Goal: Task Accomplishment & Management: Use online tool/utility

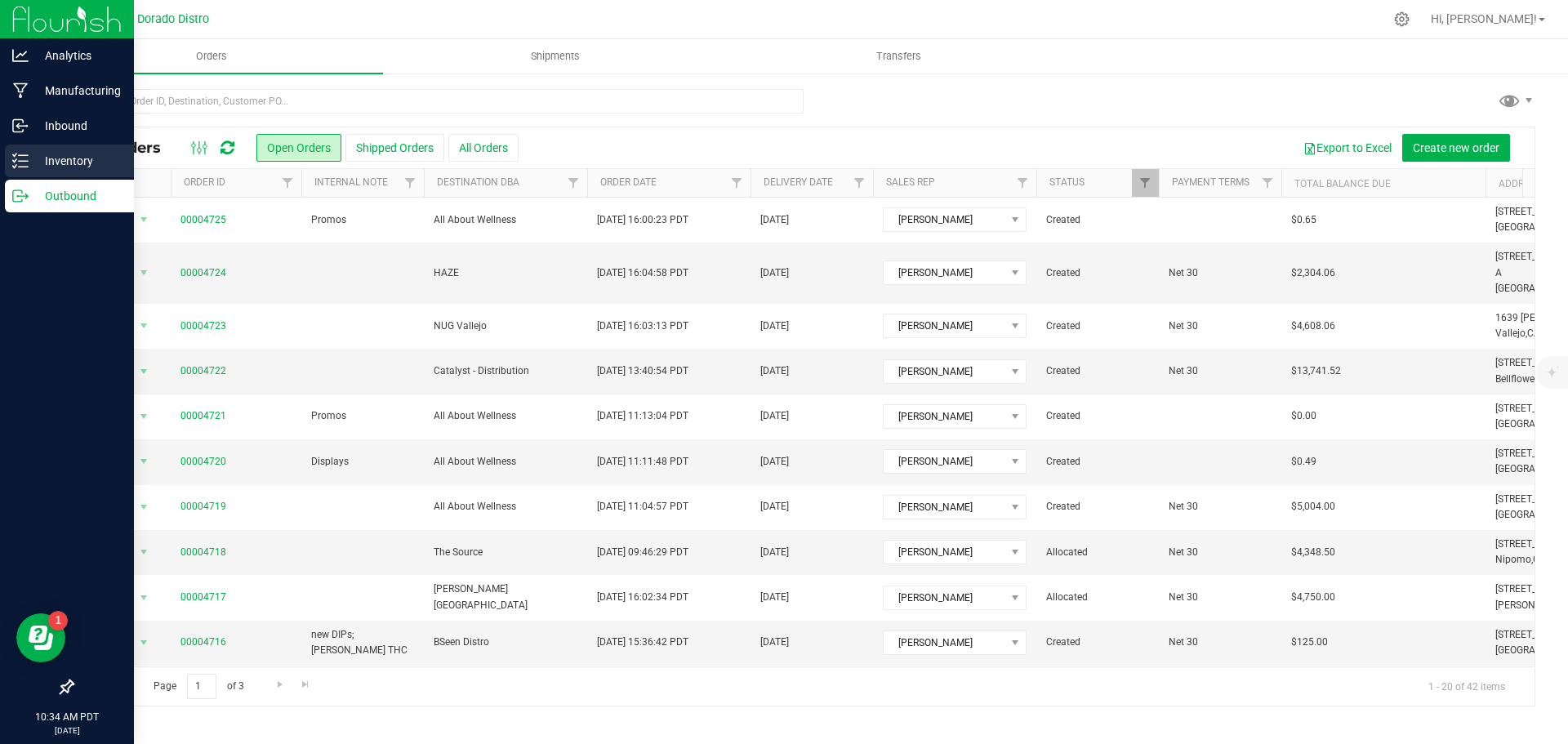
click at [32, 163] on p "Inventory" at bounding box center [77, 161] width 98 height 20
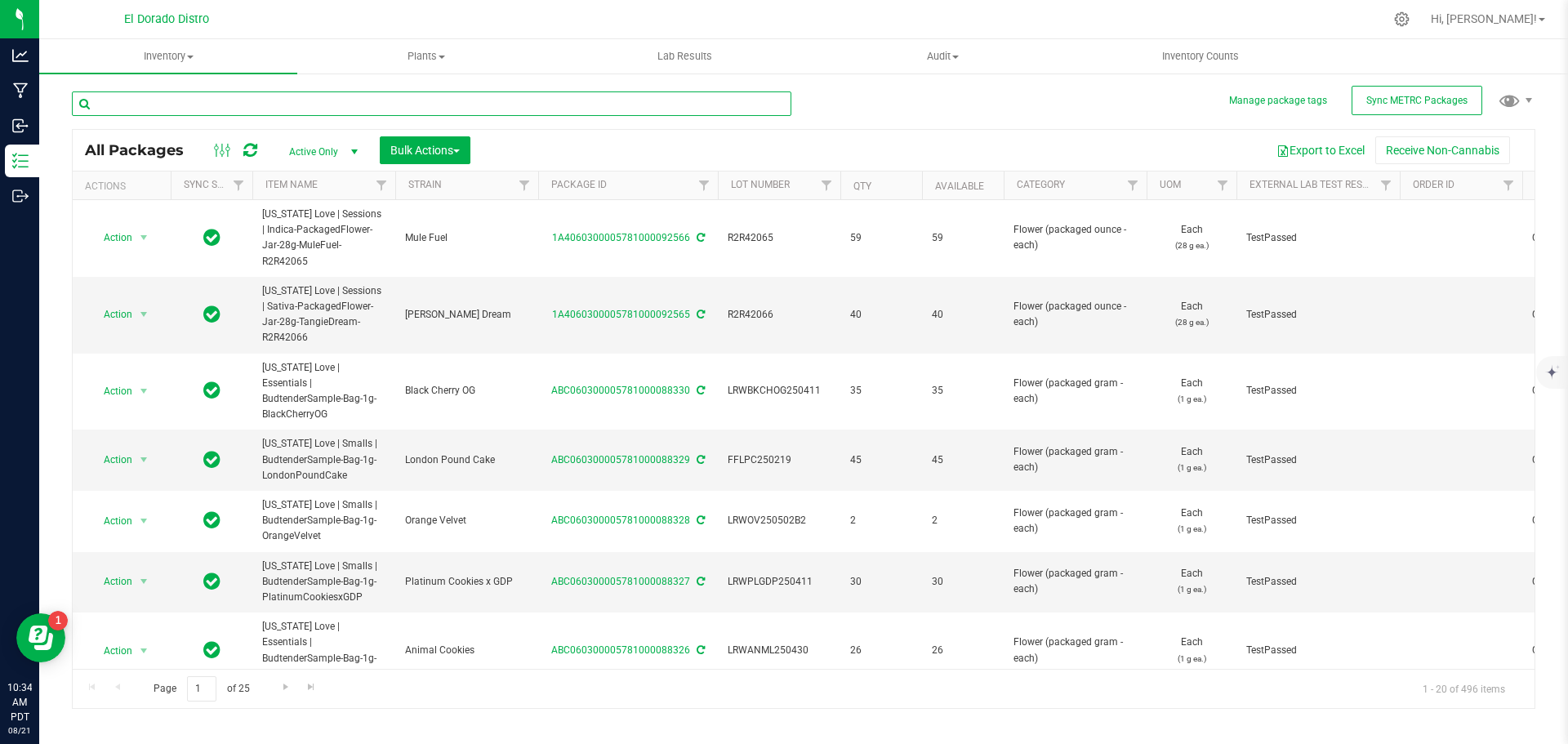
click at [212, 105] on input "text" at bounding box center [432, 104] width 720 height 25
type input "92480"
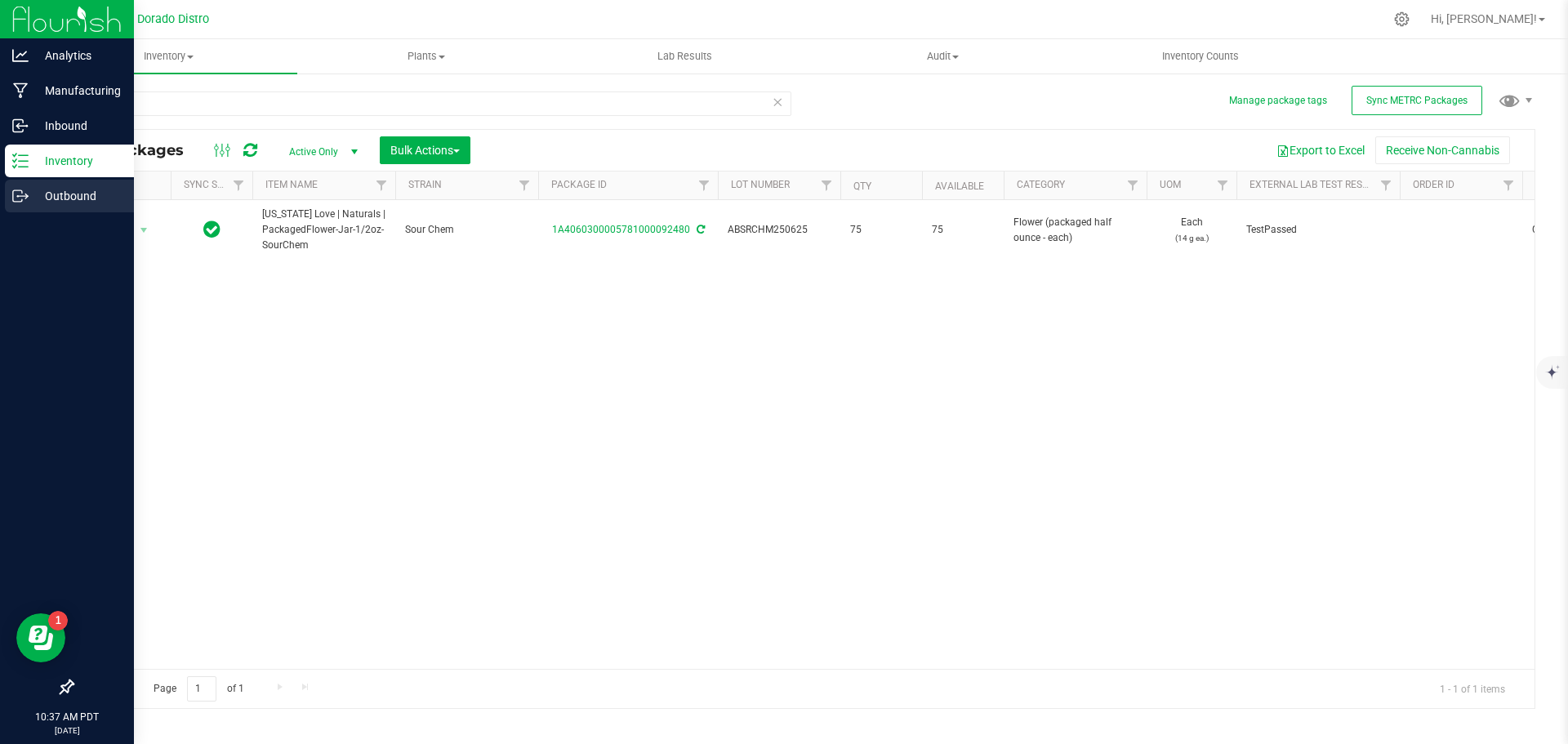
click at [23, 206] on div "Outbound" at bounding box center [69, 196] width 129 height 33
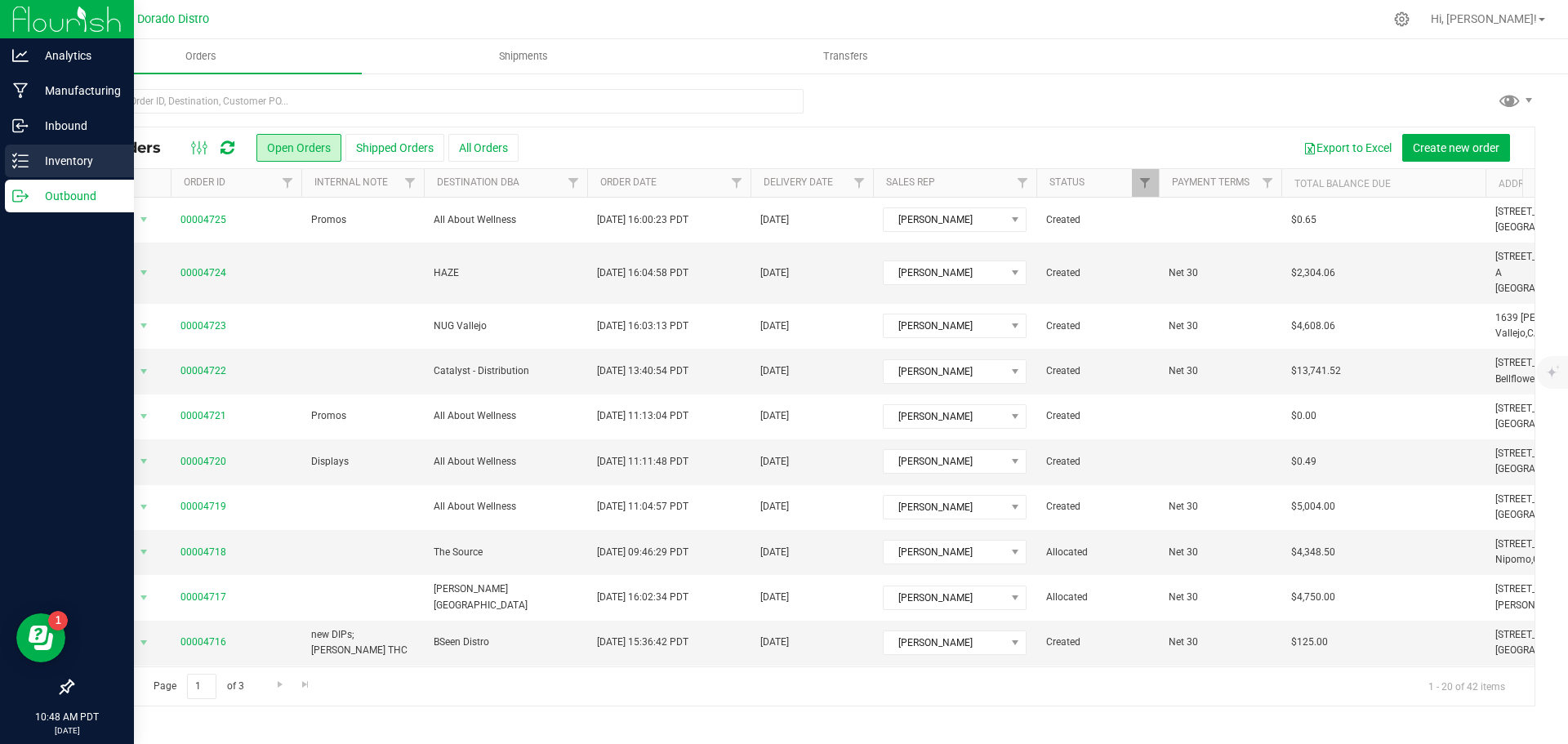
click at [26, 155] on line at bounding box center [23, 155] width 9 height 0
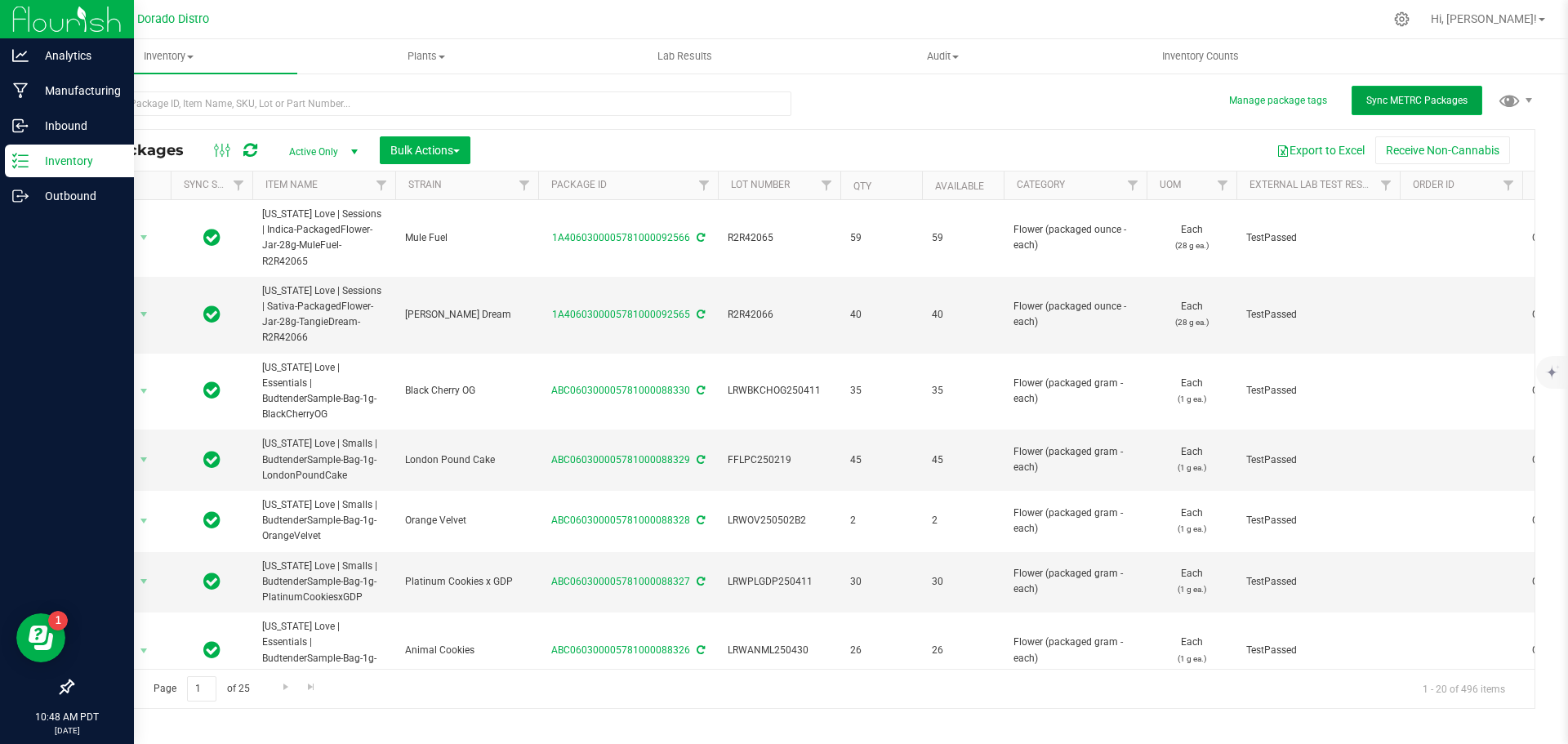
click at [1402, 105] on span "Sync METRC Packages" at bounding box center [1416, 101] width 101 height 12
